Goal: Information Seeking & Learning: Find specific fact

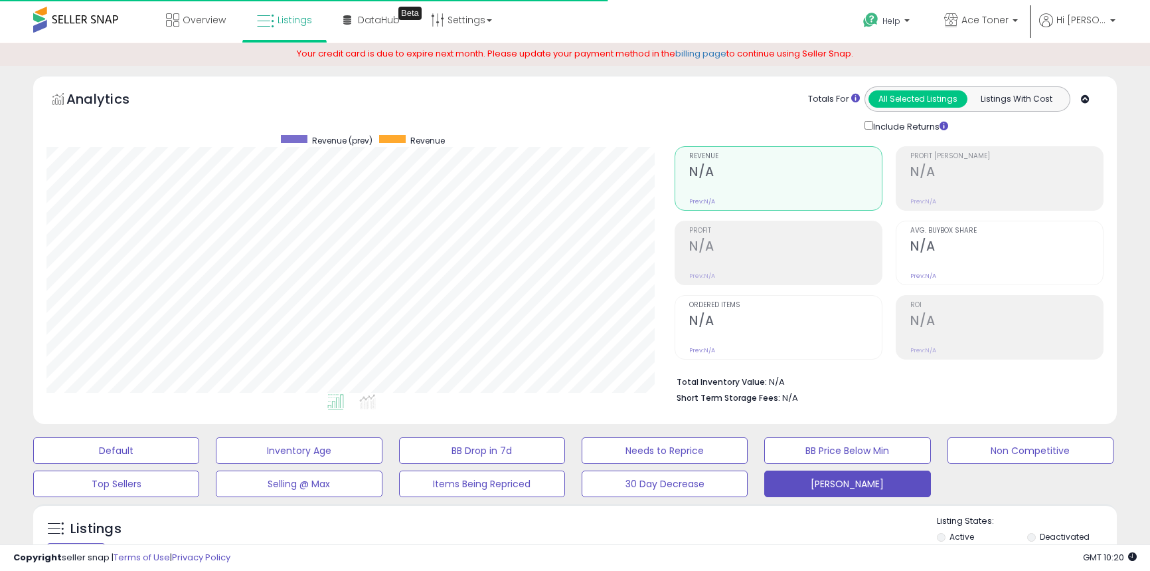
select select "**"
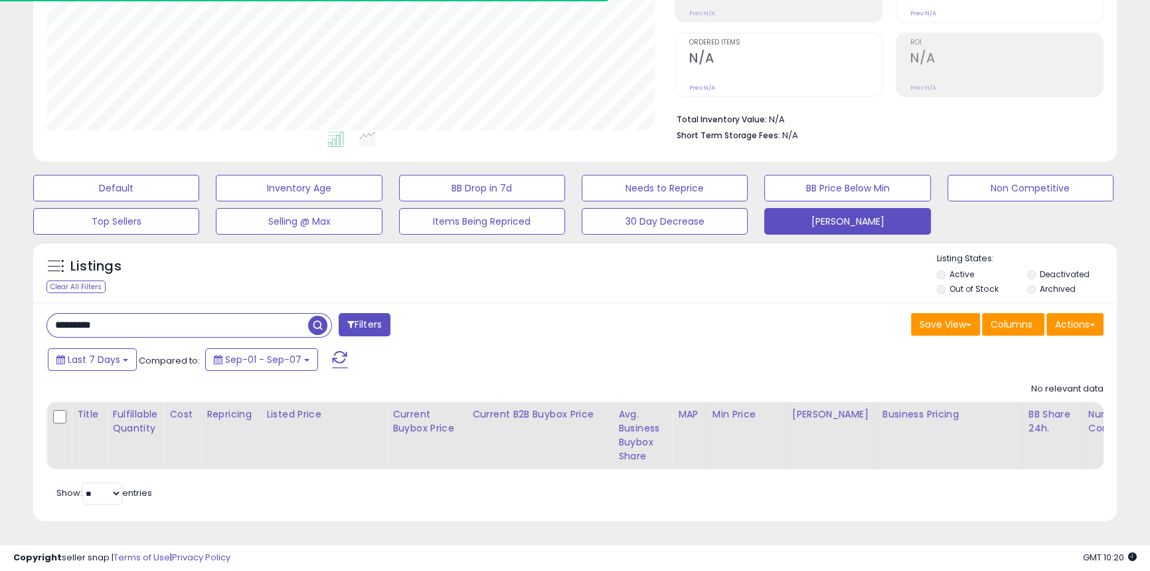
scroll to position [272, 628]
click at [851, 218] on button "[PERSON_NAME]" at bounding box center [847, 221] width 166 height 27
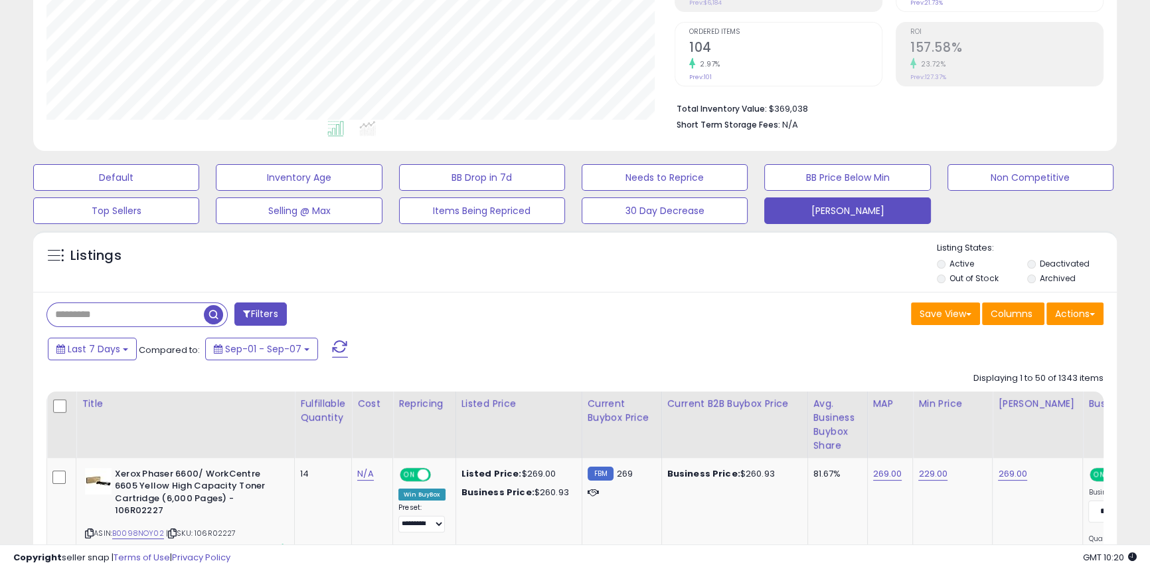
click at [74, 315] on input "text" at bounding box center [125, 314] width 157 height 23
type input "*********"
click at [315, 319] on span "button" at bounding box center [317, 314] width 19 height 19
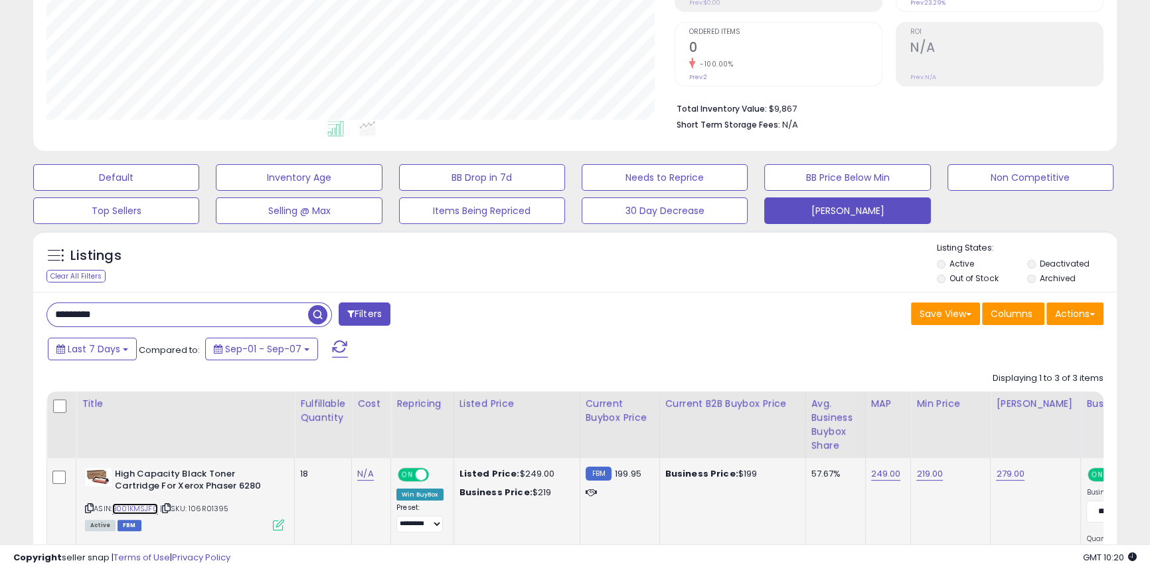
click at [147, 505] on link "B001KMSJF0" at bounding box center [135, 508] width 46 height 11
click at [832, 214] on button "[PERSON_NAME]" at bounding box center [847, 210] width 166 height 27
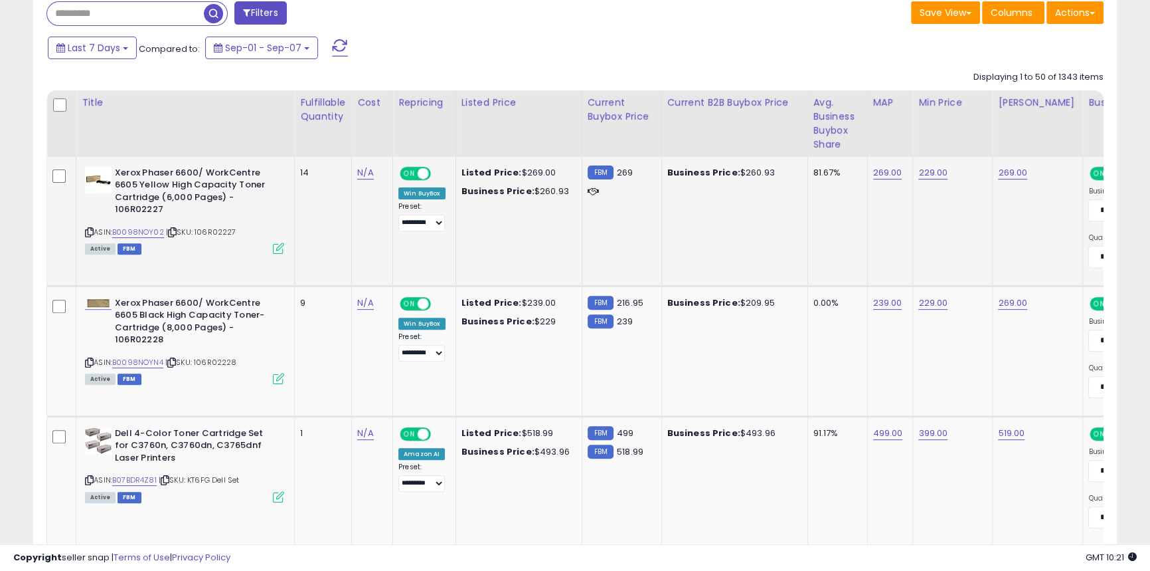
scroll to position [575, 0]
click at [145, 232] on link "B0098NOY02" at bounding box center [138, 231] width 52 height 11
click at [146, 362] on link "B0098NOYN4" at bounding box center [137, 361] width 51 height 11
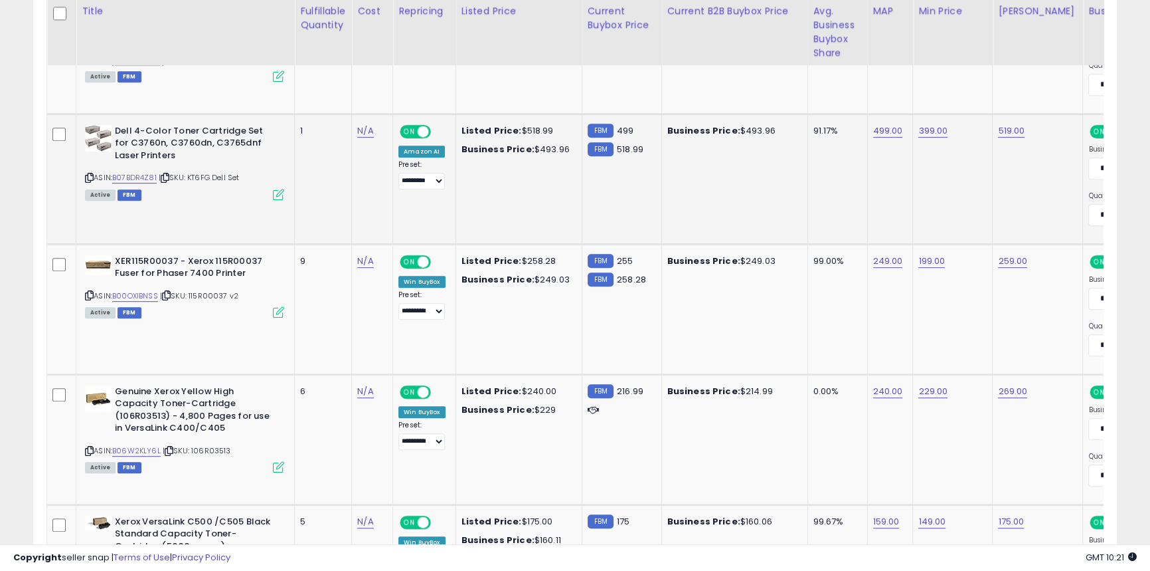
scroll to position [877, 0]
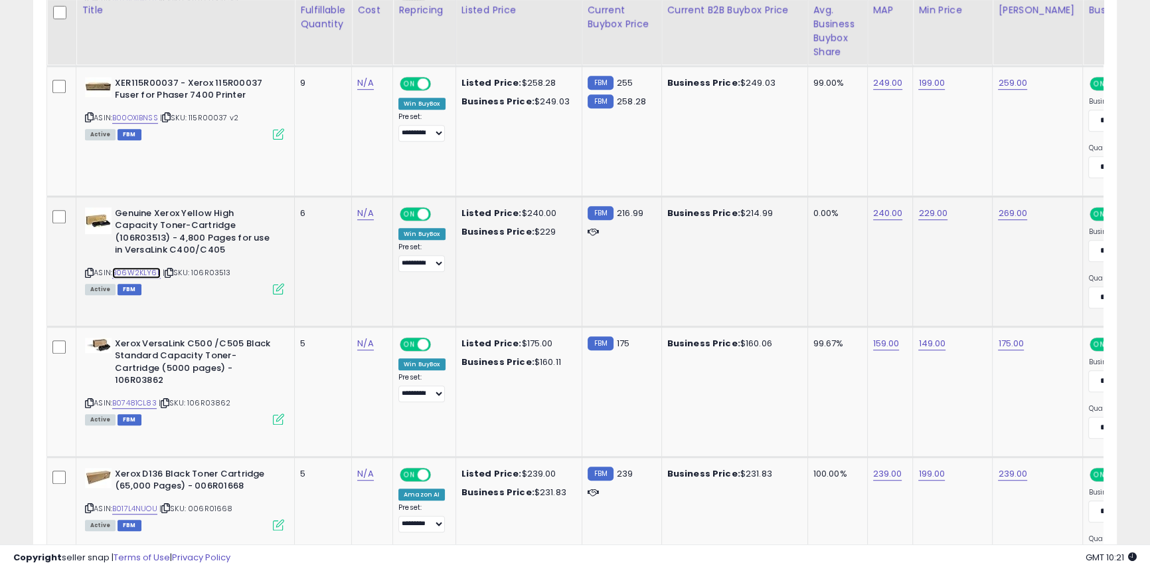
click at [146, 273] on link "B06W2KLY6L" at bounding box center [136, 272] width 48 height 11
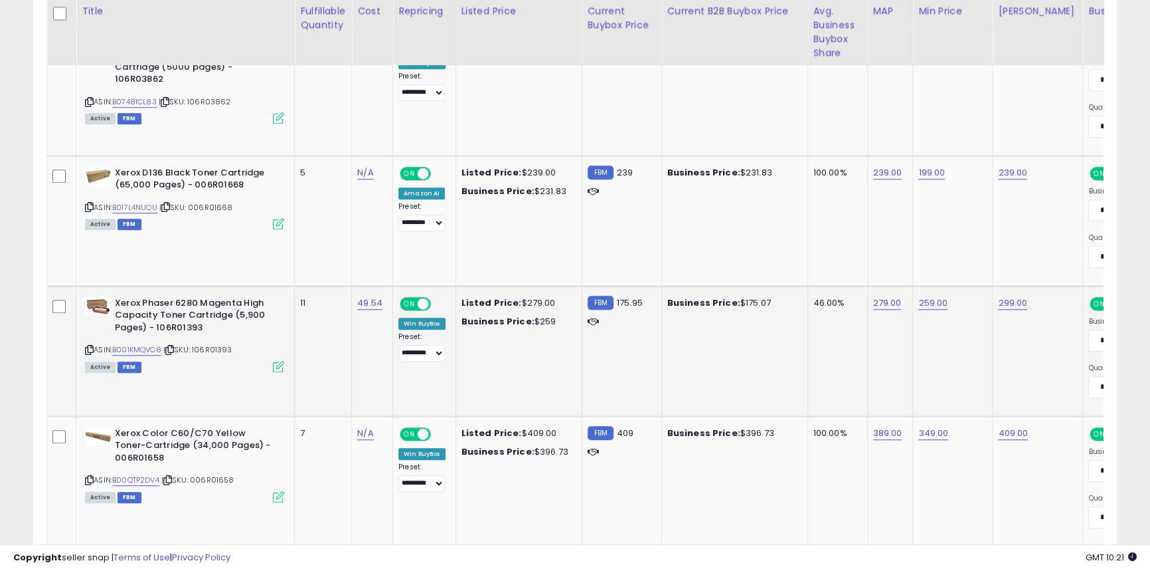
scroll to position [1356, 0]
click at [141, 352] on link "B001KMQVC8" at bounding box center [136, 348] width 49 height 11
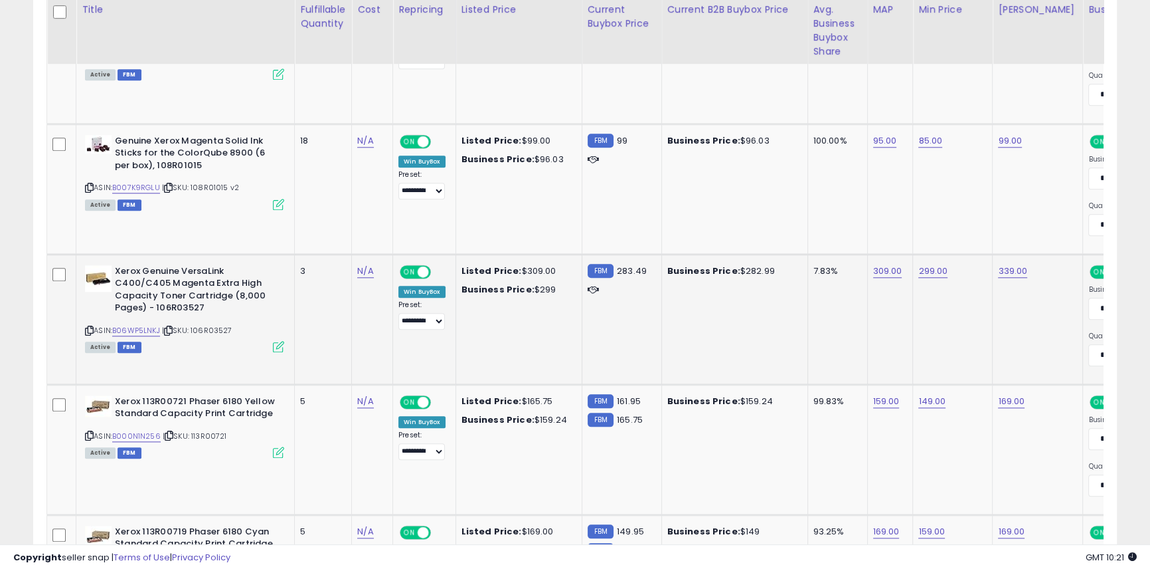
scroll to position [1779, 0]
click at [149, 330] on link "B06WP5LNKJ" at bounding box center [136, 328] width 48 height 11
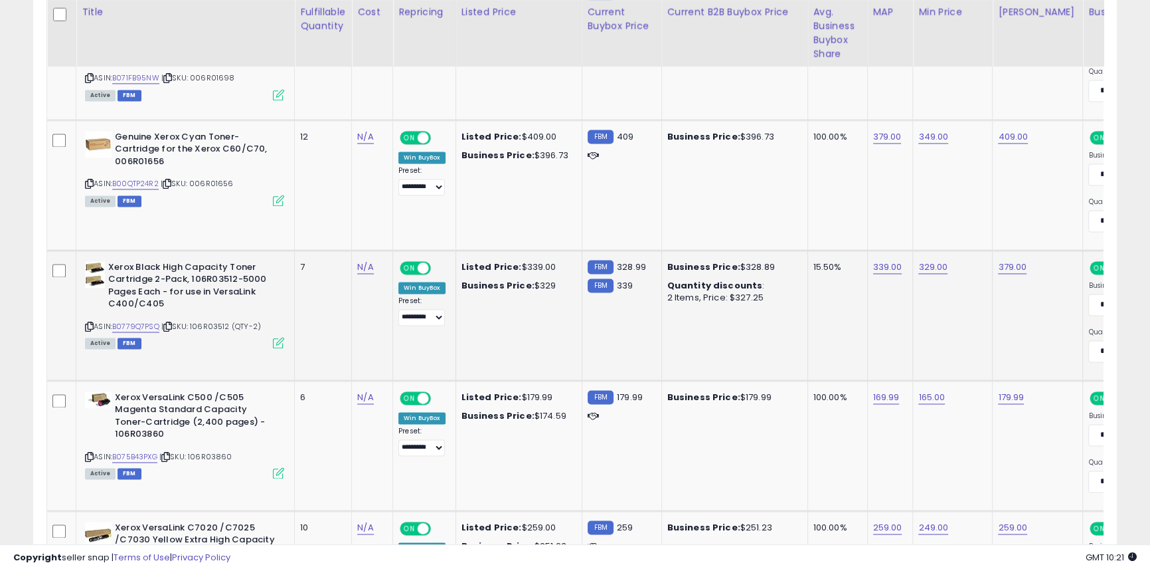
scroll to position [2564, 0]
click at [153, 325] on link "B0779Q7PSQ" at bounding box center [135, 324] width 47 height 11
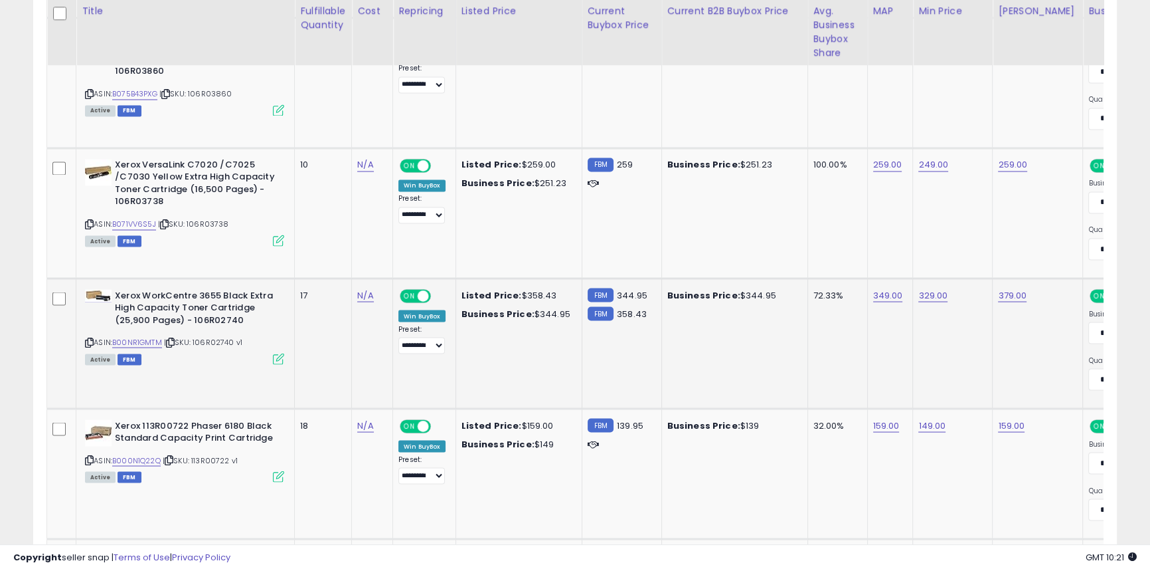
scroll to position [2926, 0]
click at [152, 337] on link "B00NR1GMTM" at bounding box center [137, 340] width 50 height 11
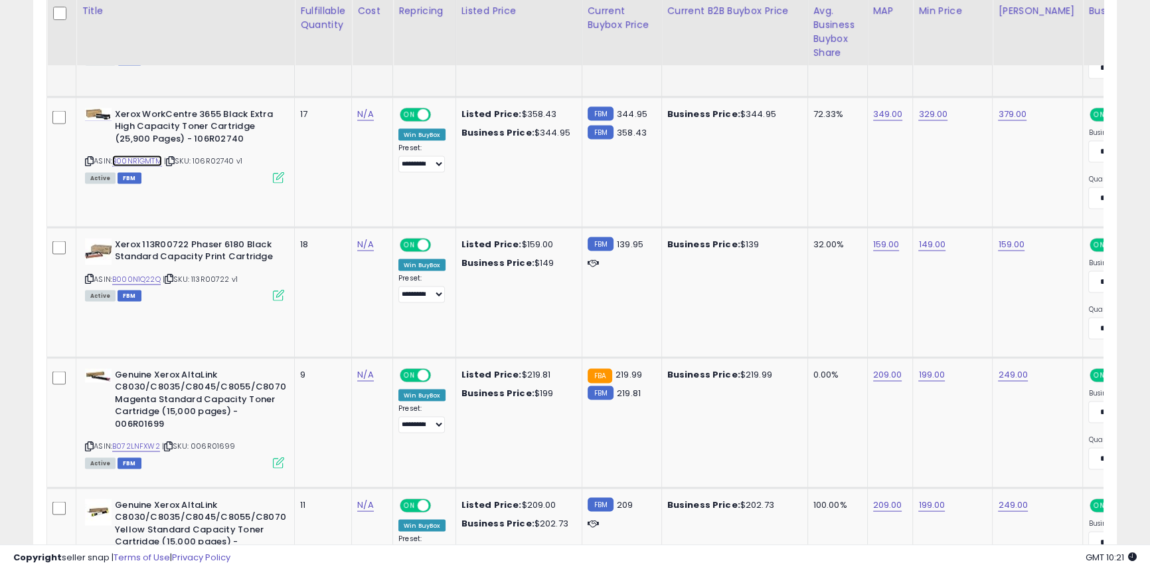
scroll to position [3107, 0]
click at [153, 274] on link "B000N1Q22Q" at bounding box center [136, 277] width 48 height 11
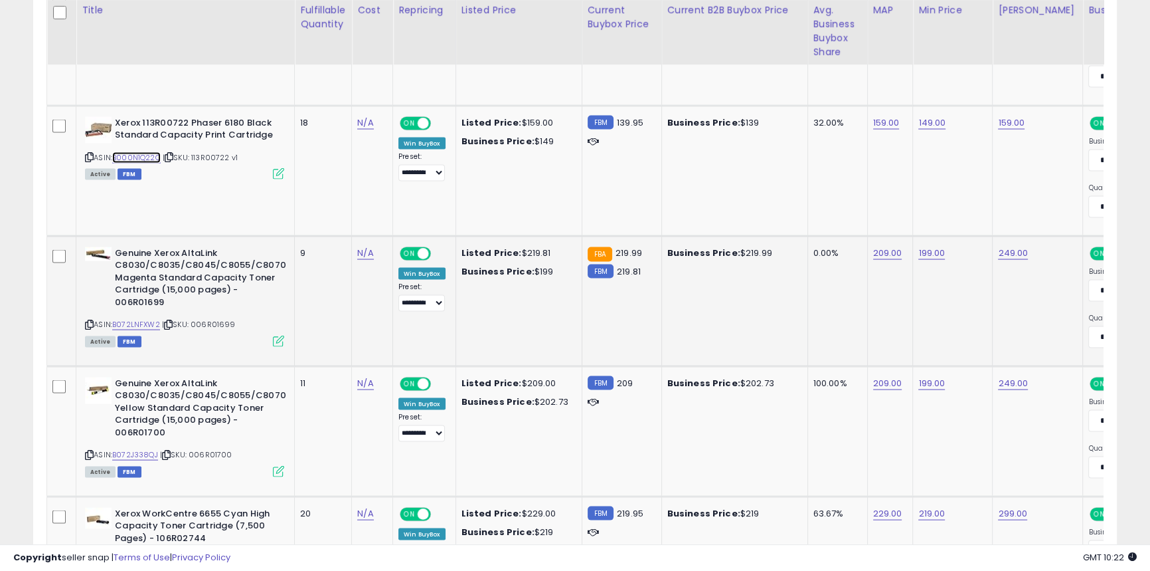
scroll to position [3228, 0]
click at [148, 321] on link "B072LNFXW2" at bounding box center [136, 323] width 48 height 11
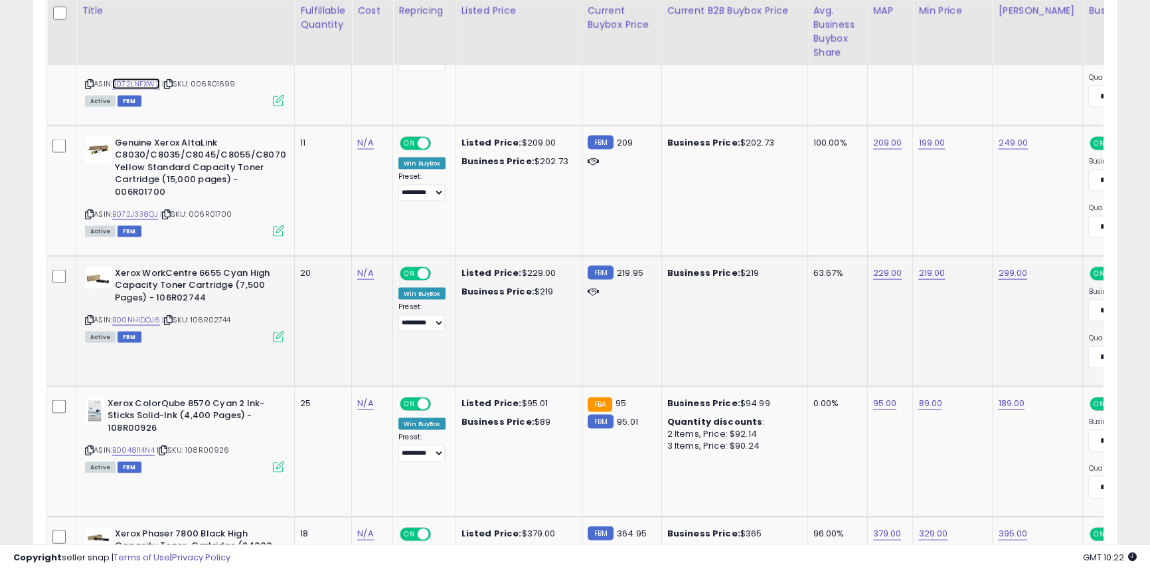
scroll to position [3468, 0]
click at [143, 317] on link "B00NHIDOJ6" at bounding box center [136, 318] width 48 height 11
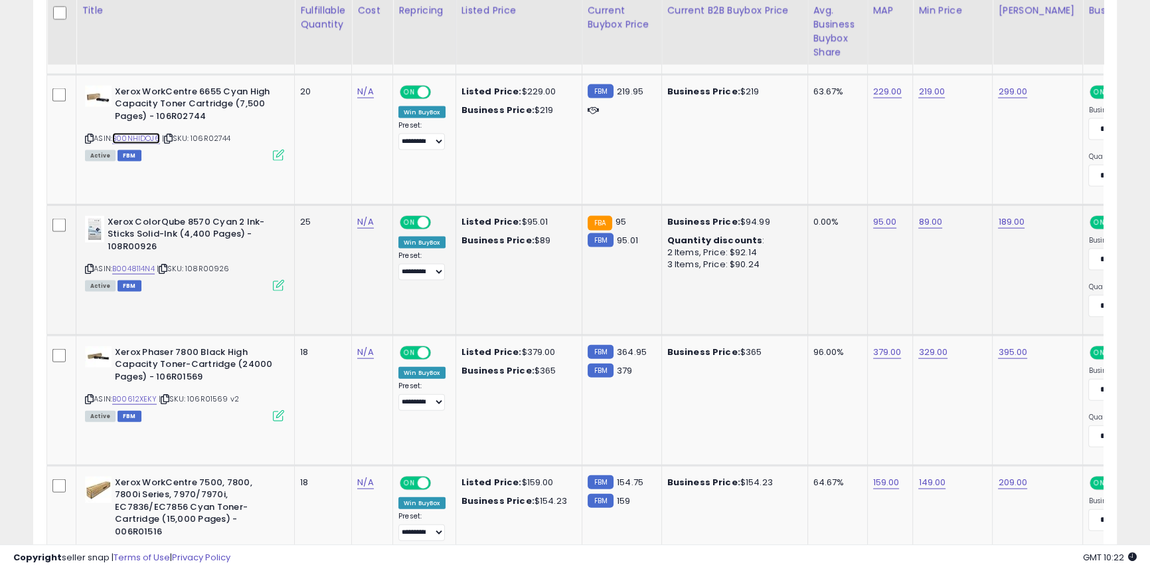
scroll to position [3650, 0]
click at [144, 263] on link "B0048114N4" at bounding box center [133, 267] width 43 height 11
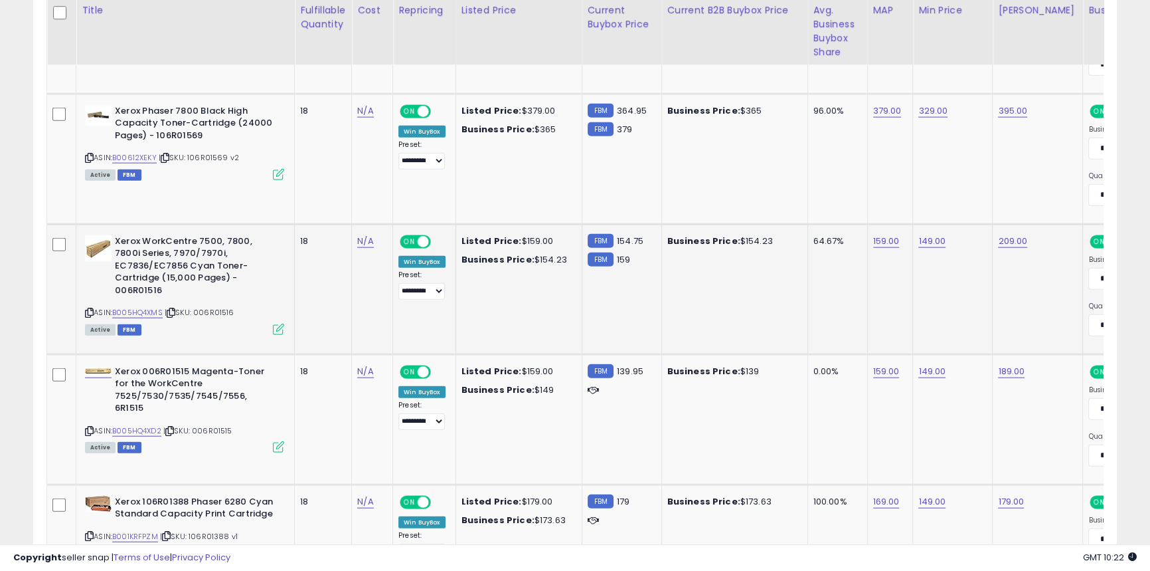
scroll to position [3891, 0]
click at [145, 306] on link "B005HQ4XMS" at bounding box center [137, 311] width 50 height 11
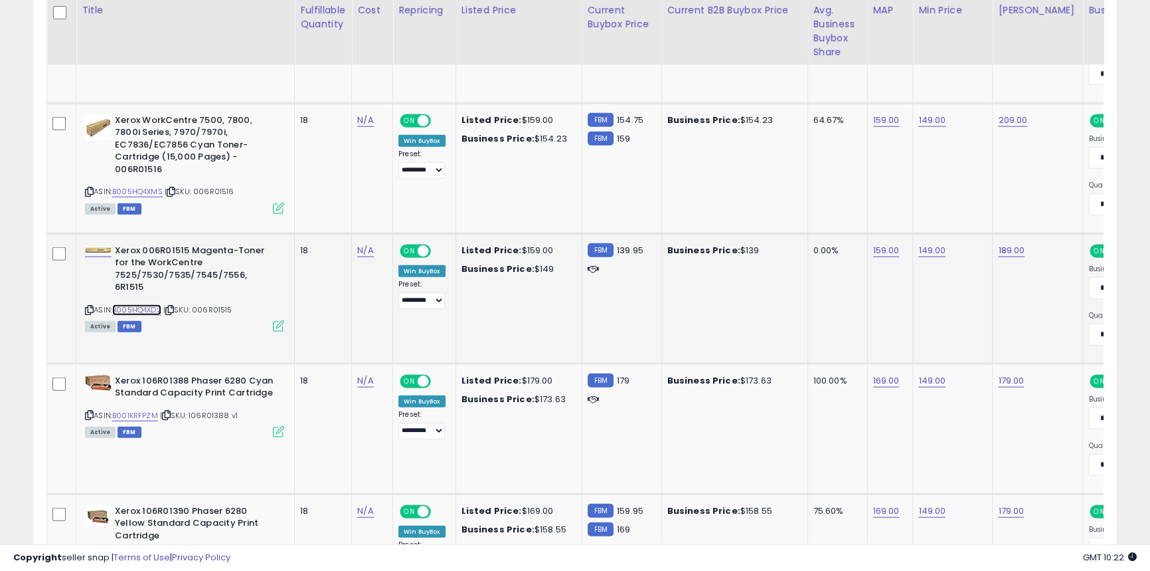
scroll to position [4012, 0]
click at [145, 304] on link "B005HQ4XD2" at bounding box center [136, 309] width 49 height 11
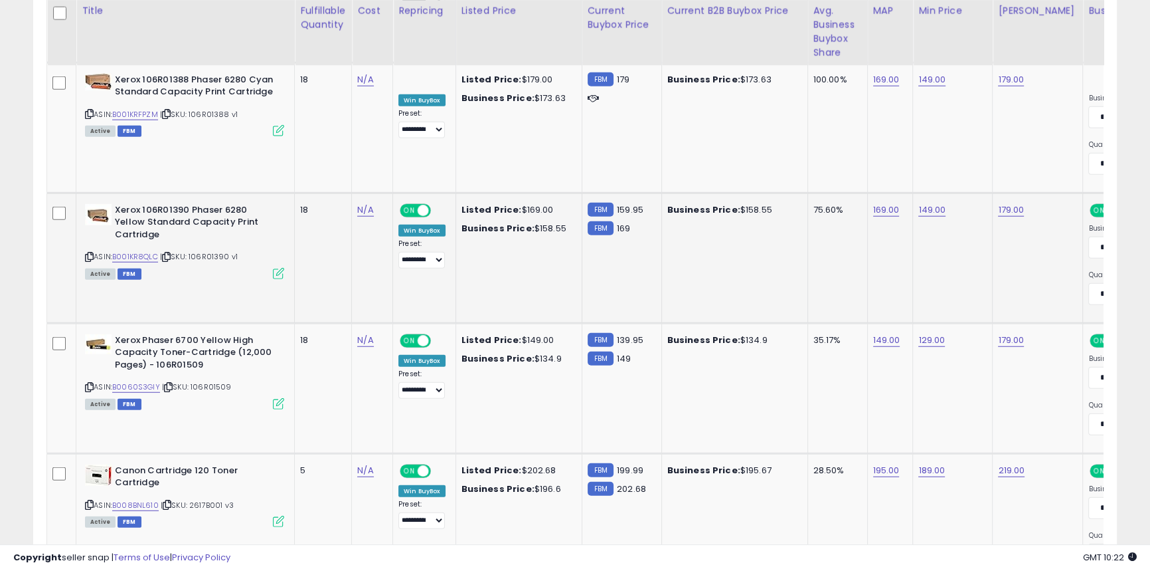
scroll to position [4312, 0]
click at [147, 252] on link "B001KR8QLC" at bounding box center [135, 255] width 46 height 11
click at [151, 384] on link "B0060S3GIY" at bounding box center [136, 386] width 48 height 11
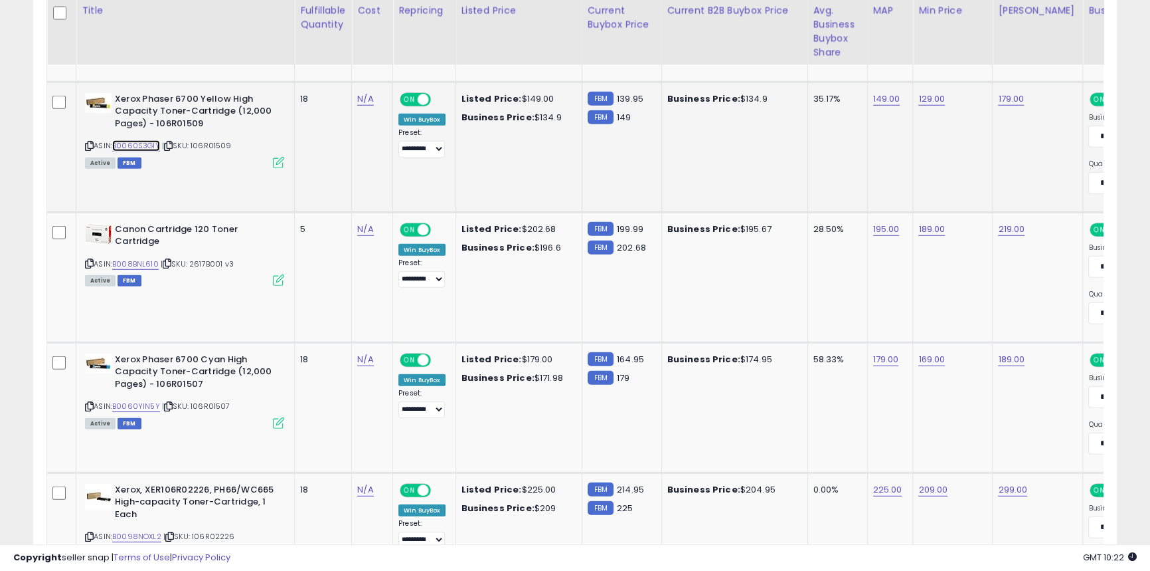
scroll to position [4554, 0]
click at [147, 260] on link "B008BNL610" at bounding box center [135, 263] width 46 height 11
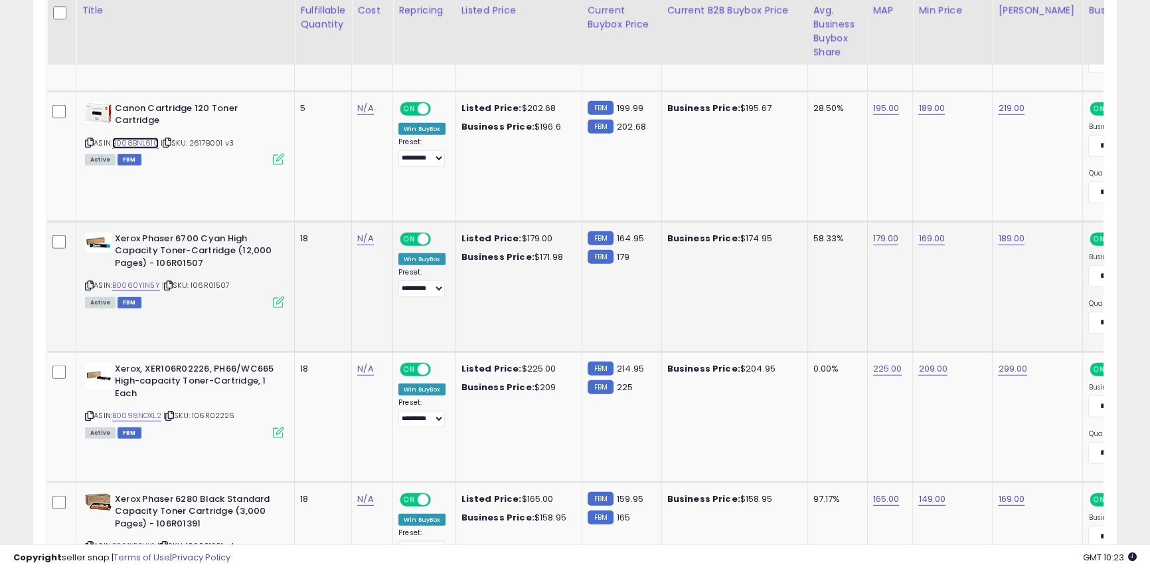
scroll to position [4674, 0]
click at [133, 279] on link "B0060YIN5Y" at bounding box center [136, 284] width 48 height 11
click at [153, 409] on link "B0098NOXL2" at bounding box center [136, 414] width 49 height 11
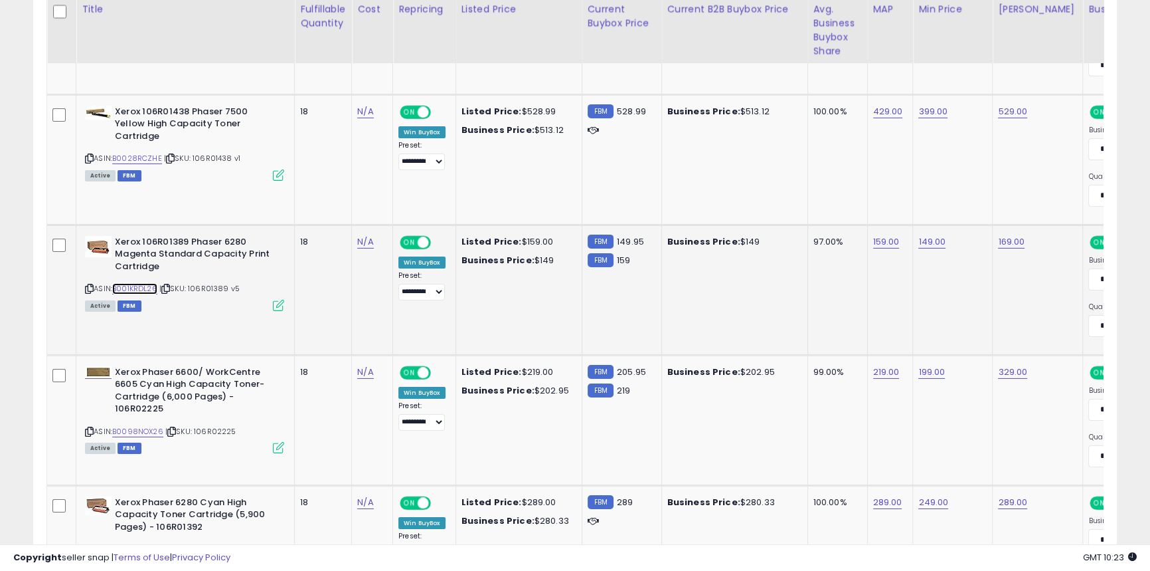
scroll to position [5453, 0]
click at [145, 286] on link "B001KRDL26" at bounding box center [134, 287] width 45 height 11
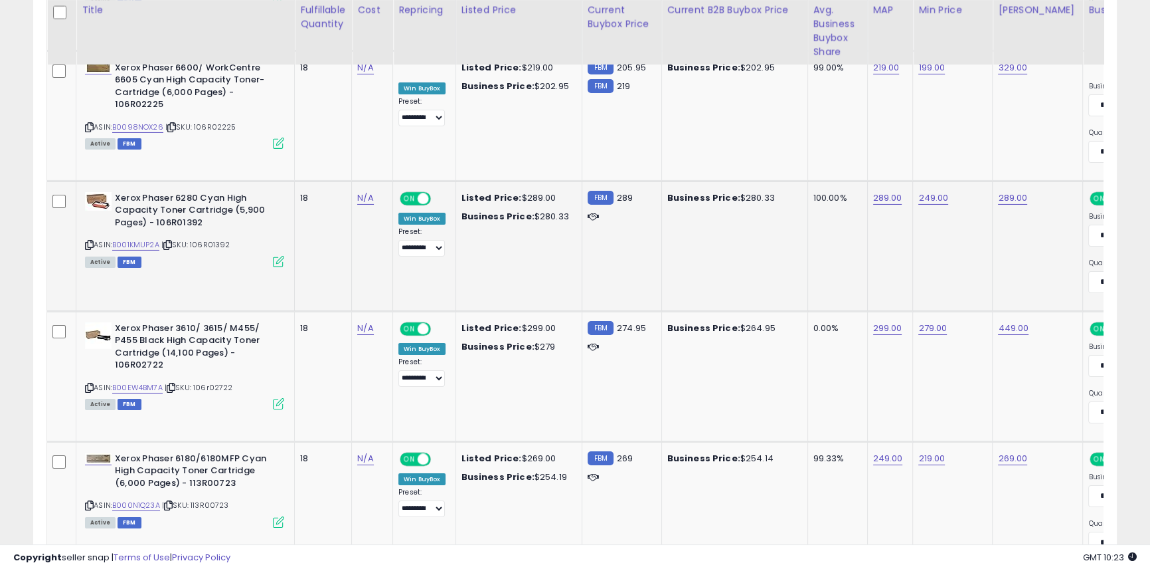
scroll to position [5756, 0]
click at [146, 381] on link "B00EW4BM7A" at bounding box center [137, 386] width 50 height 11
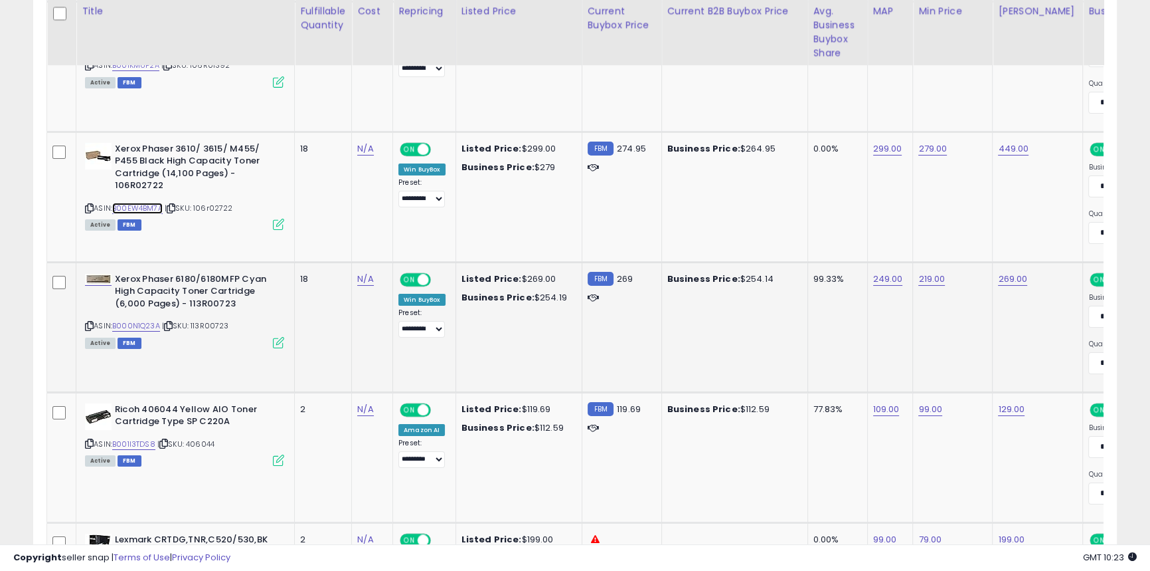
scroll to position [5938, 0]
